Goal: Task Accomplishment & Management: Complete application form

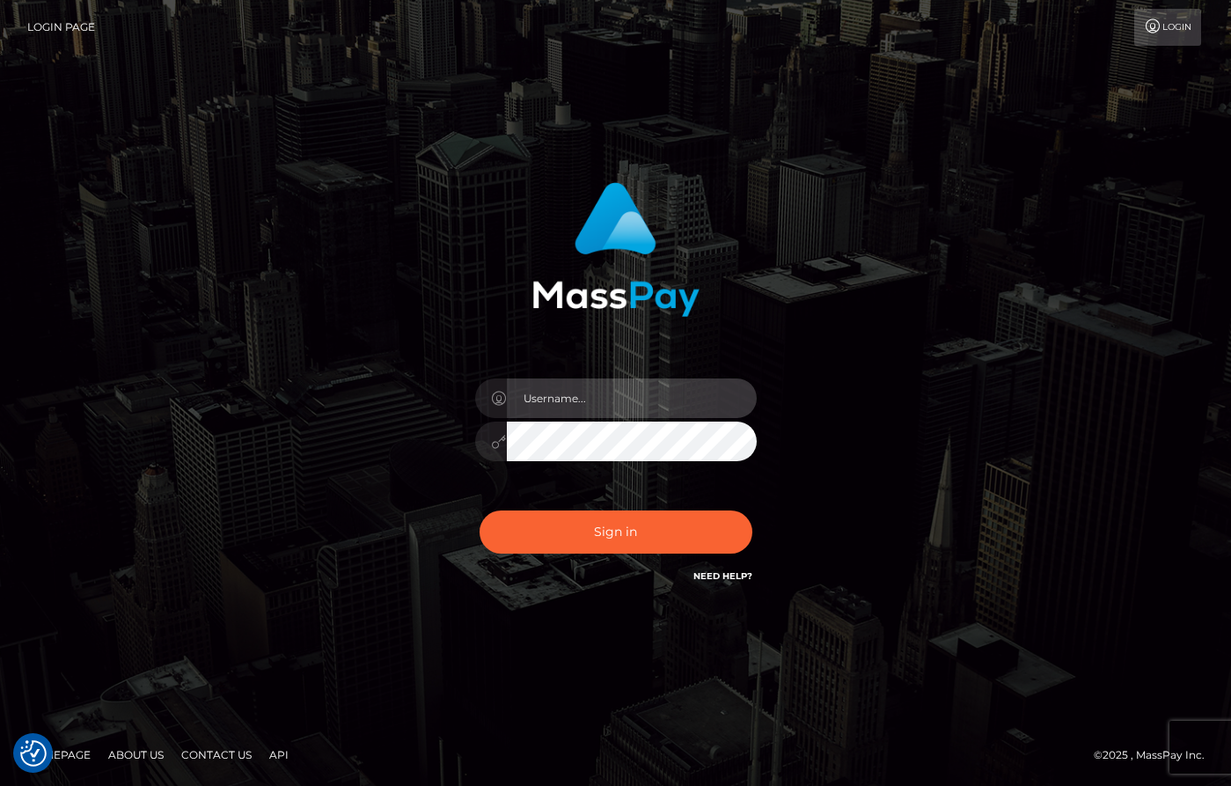
click at [611, 410] on input "text" at bounding box center [632, 398] width 250 height 40
type input "dany baker boulanger"
click at [713, 553] on div "Sign in Need Help?" at bounding box center [616, 539] width 308 height 78
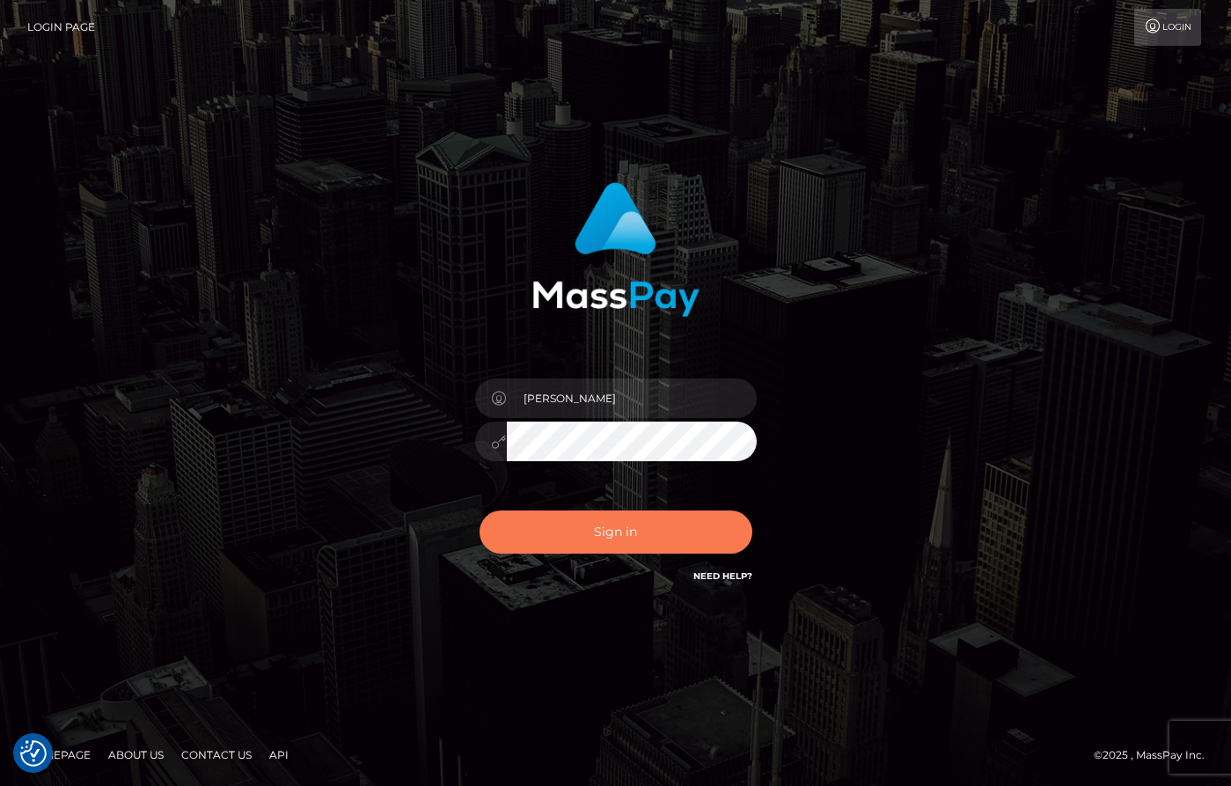
click at [706, 539] on button "Sign in" at bounding box center [615, 531] width 273 height 43
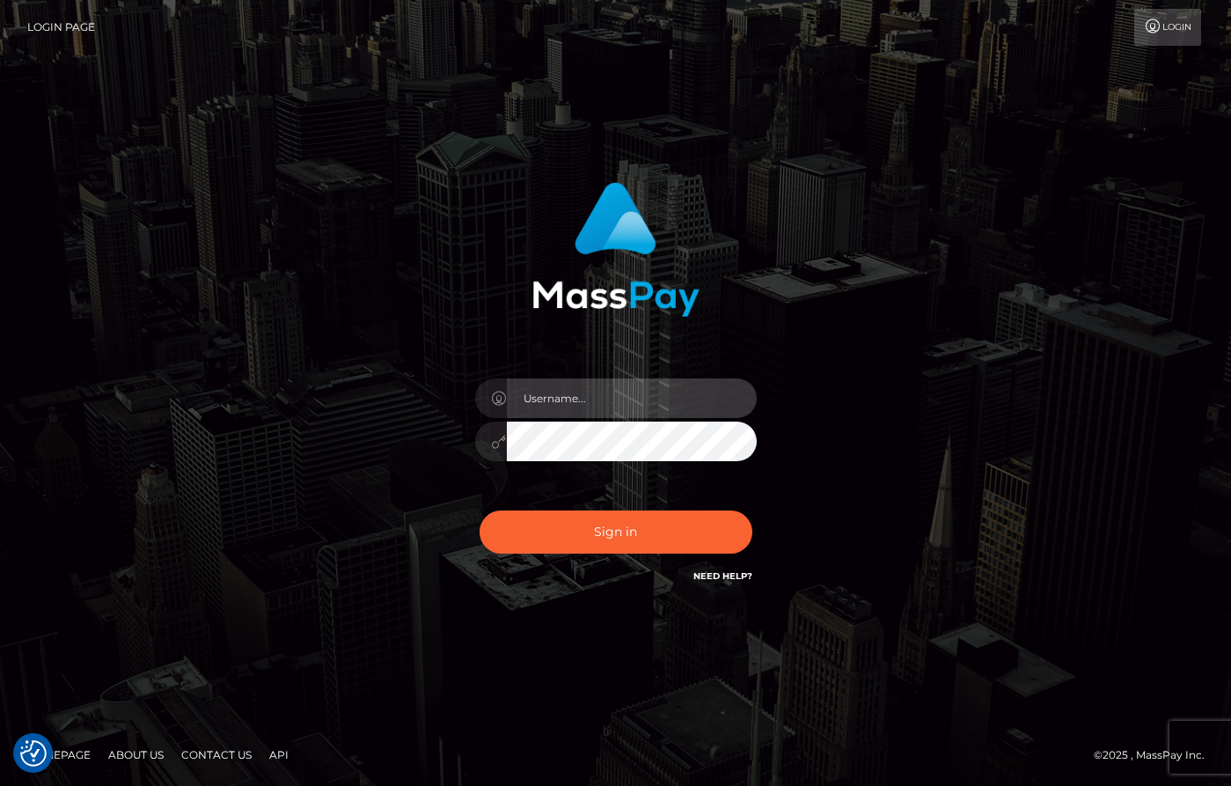
click at [589, 406] on input "text" at bounding box center [632, 398] width 250 height 40
type input "[PERSON_NAME]"
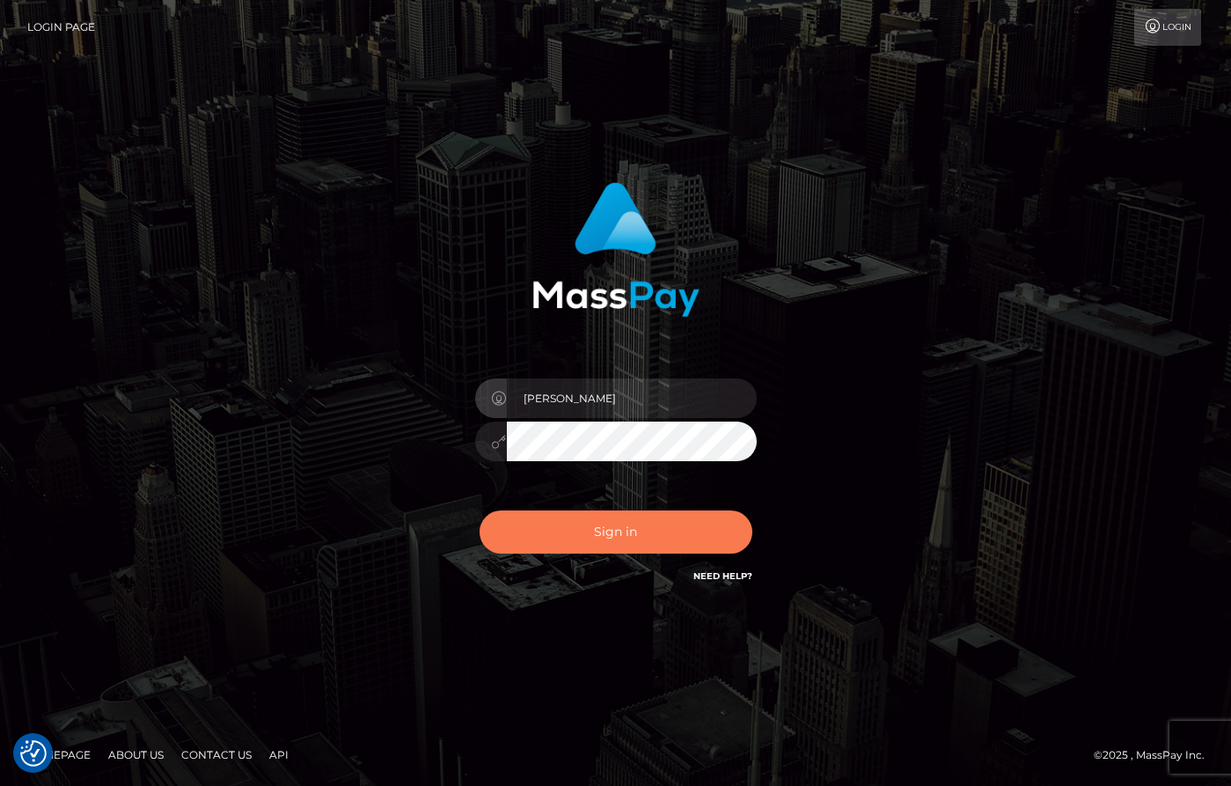
click at [671, 537] on button "Sign in" at bounding box center [615, 531] width 273 height 43
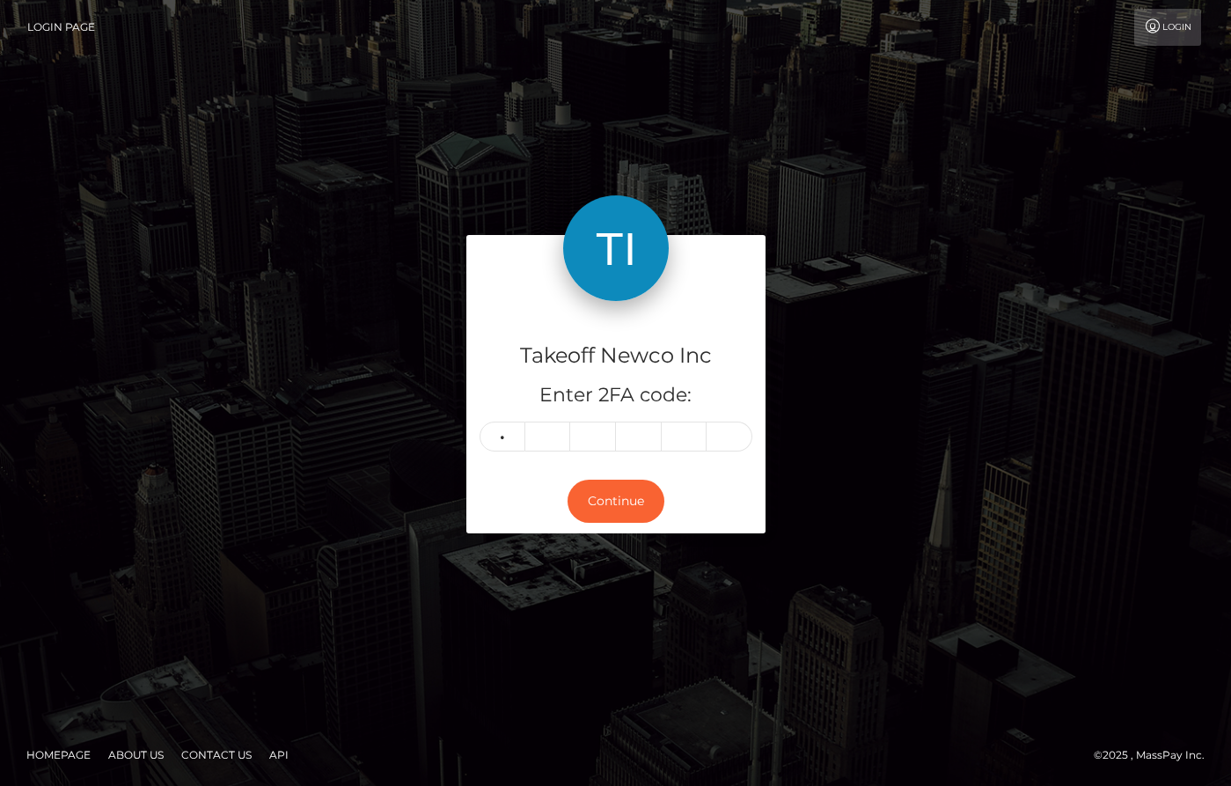
type input "9"
type input "4"
type input "8"
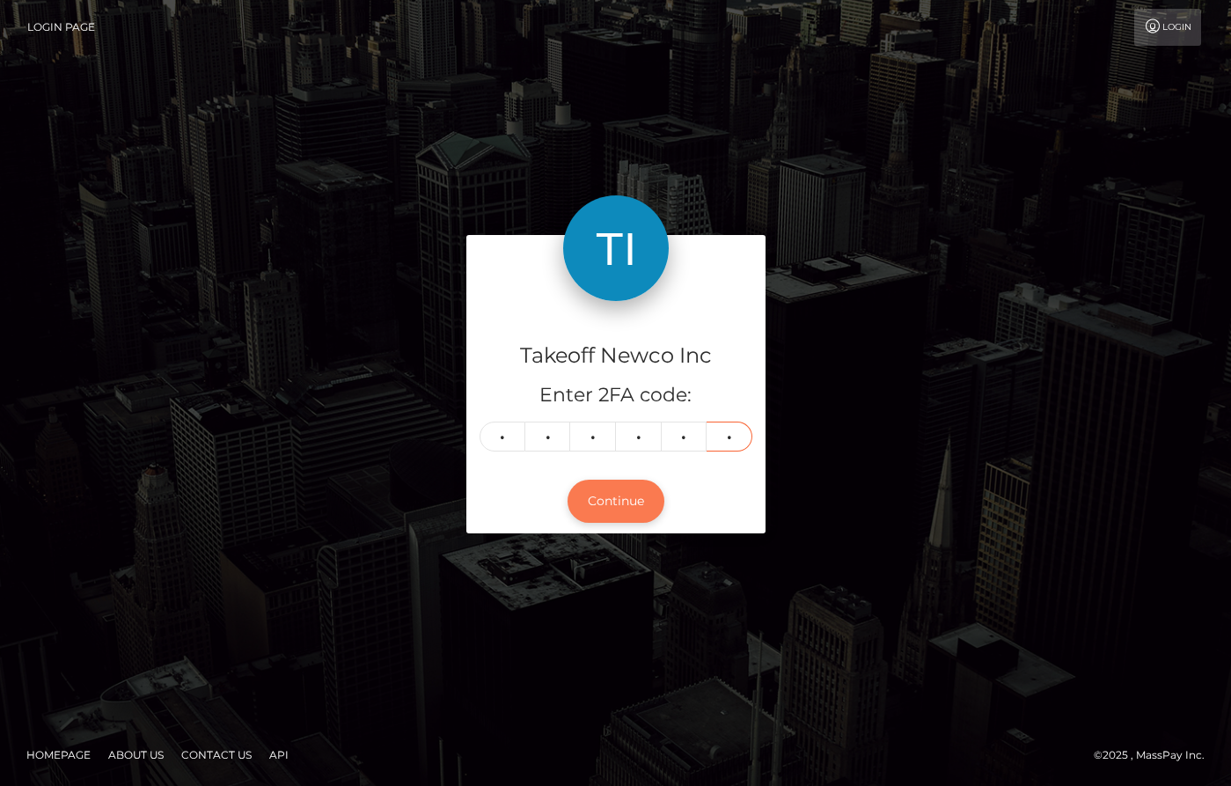
type input "0"
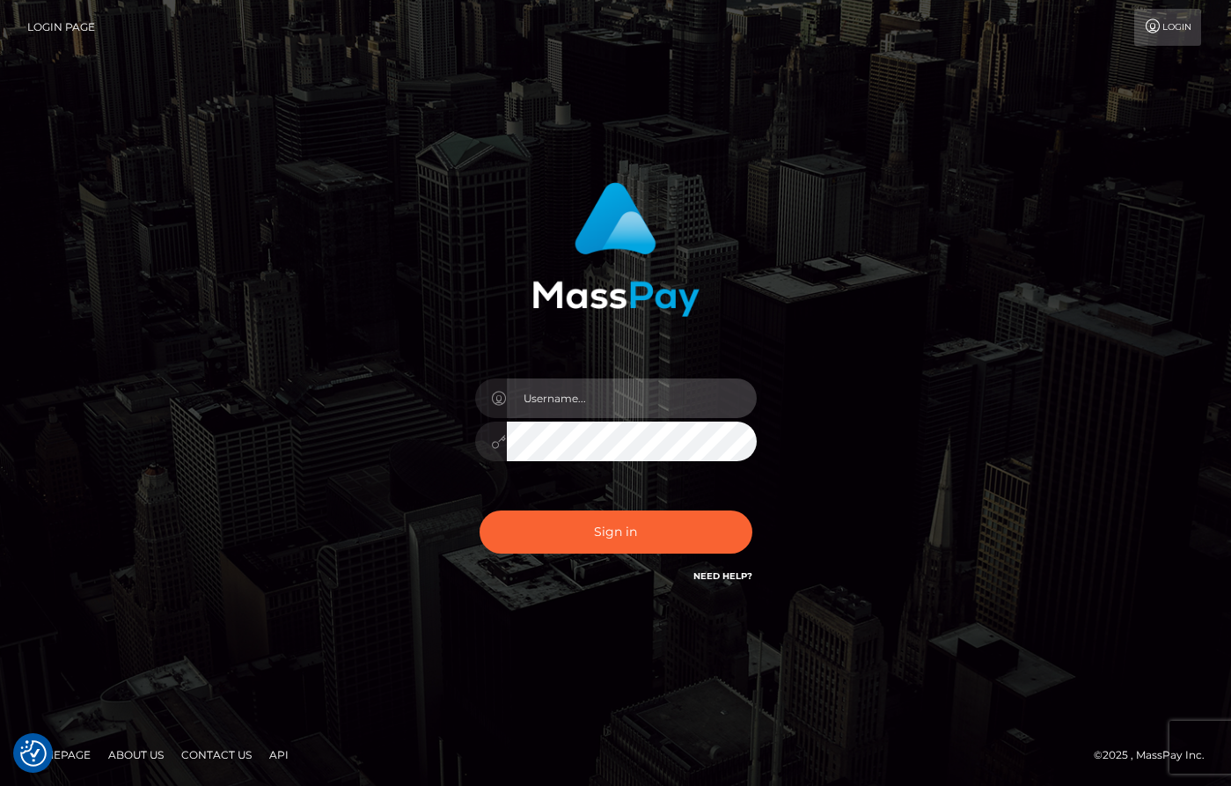
click at [616, 399] on input "text" at bounding box center [632, 398] width 250 height 40
type input "[PERSON_NAME]"
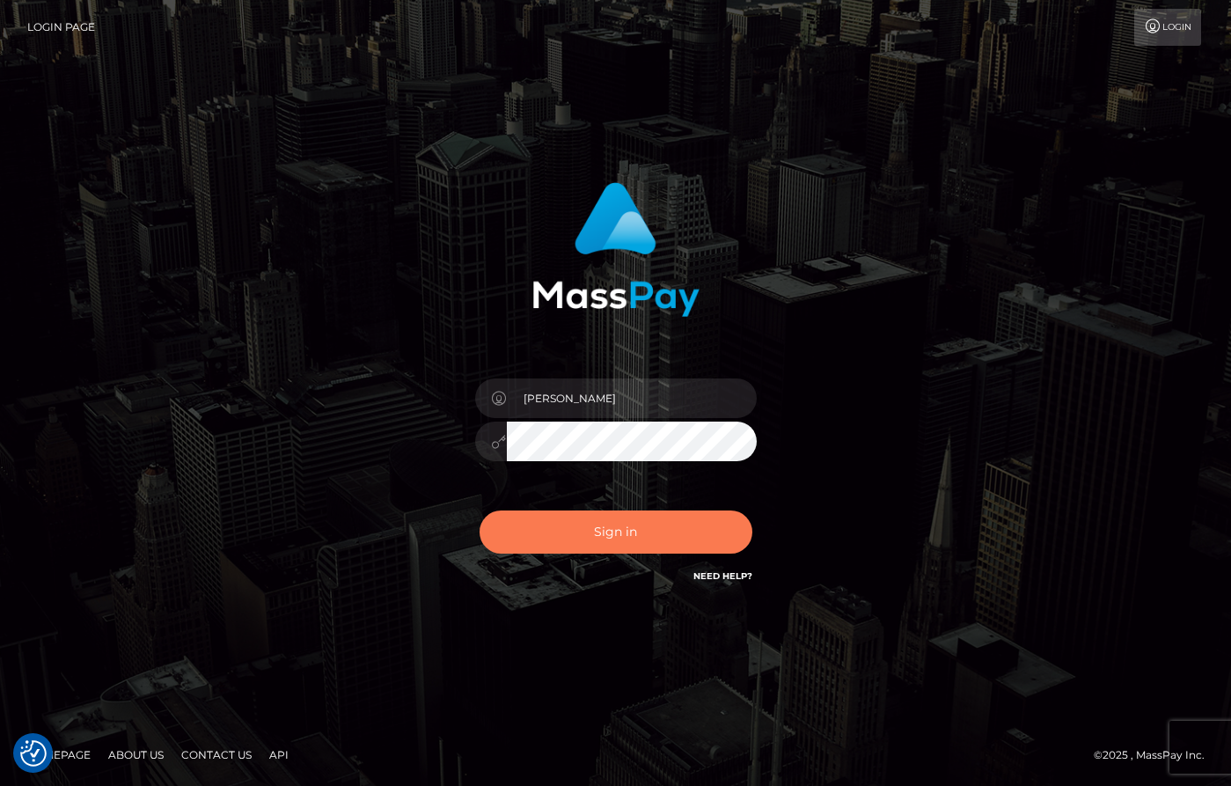
click at [689, 525] on button "Sign in" at bounding box center [615, 531] width 273 height 43
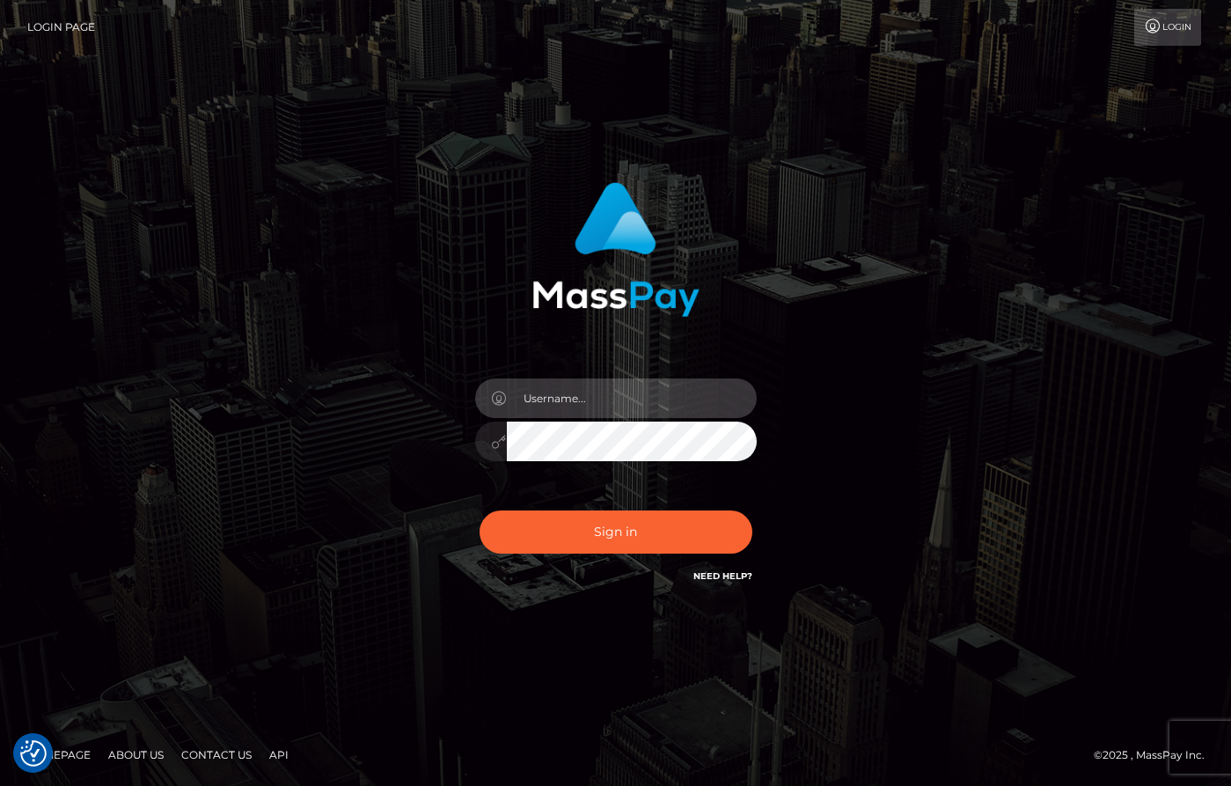
click at [639, 401] on input "text" at bounding box center [632, 398] width 250 height 40
type input "dany baker boulanger"
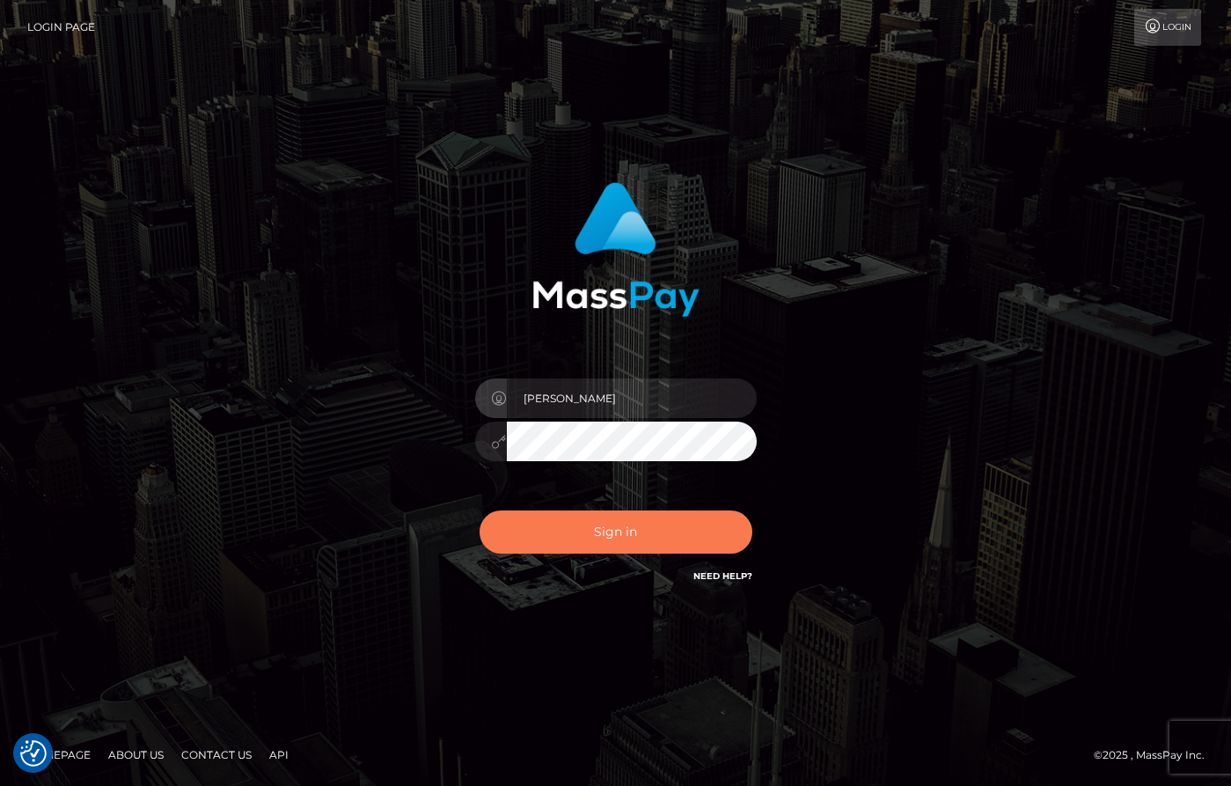
click at [679, 516] on button "Sign in" at bounding box center [615, 531] width 273 height 43
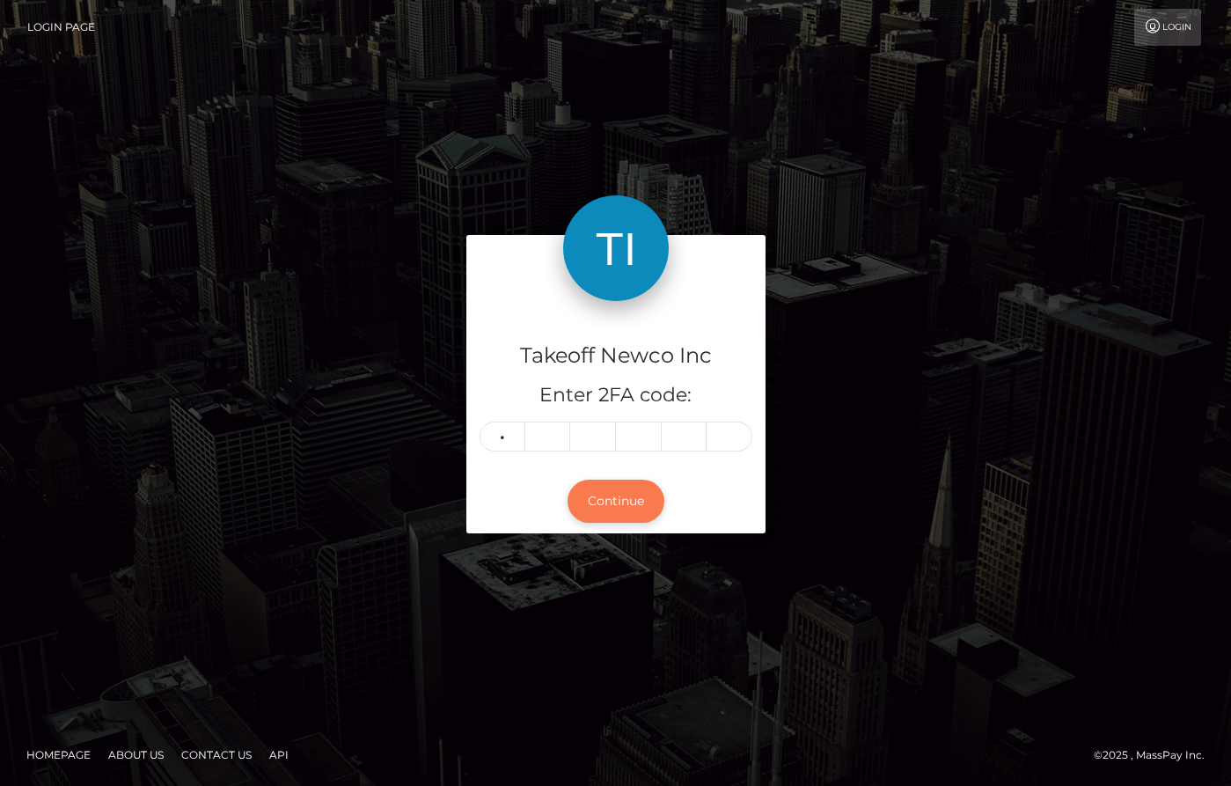
type input "2"
type input "6"
type input "9"
type input "3"
type input "1"
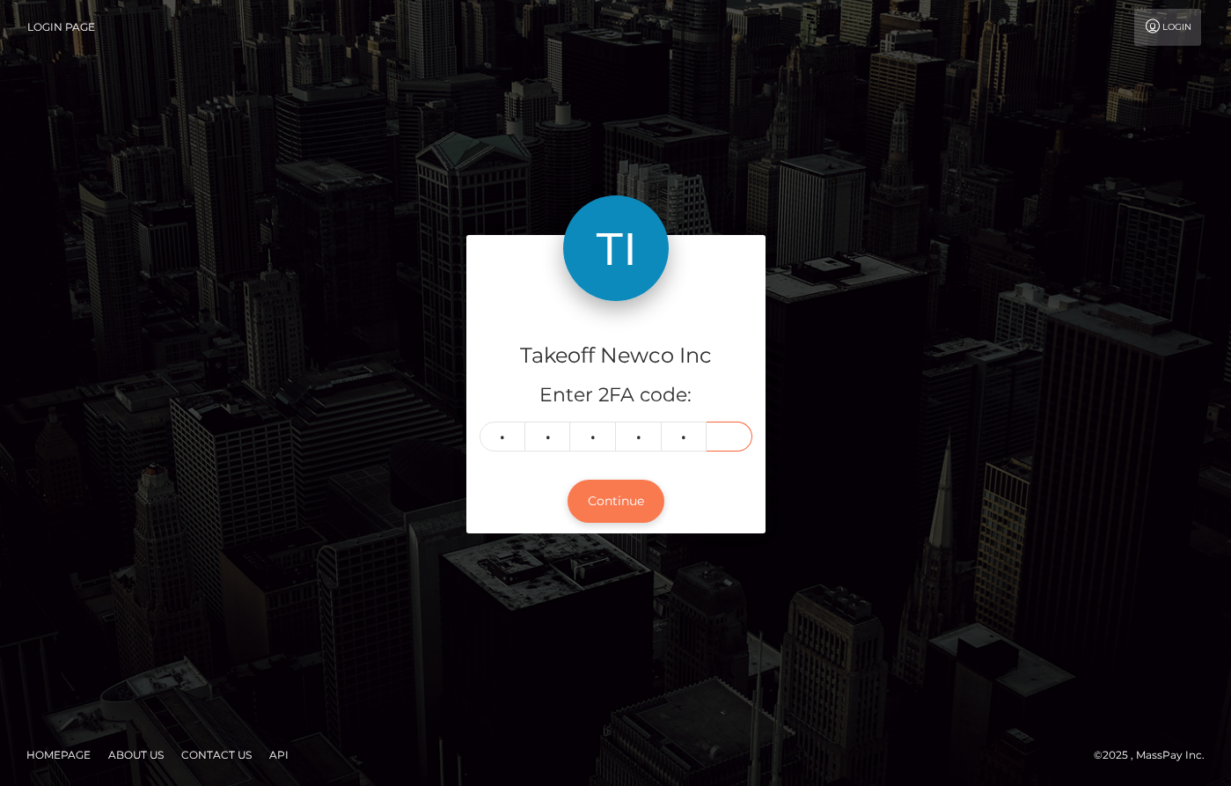
type input "9"
